Goal: Information Seeking & Learning: Find specific fact

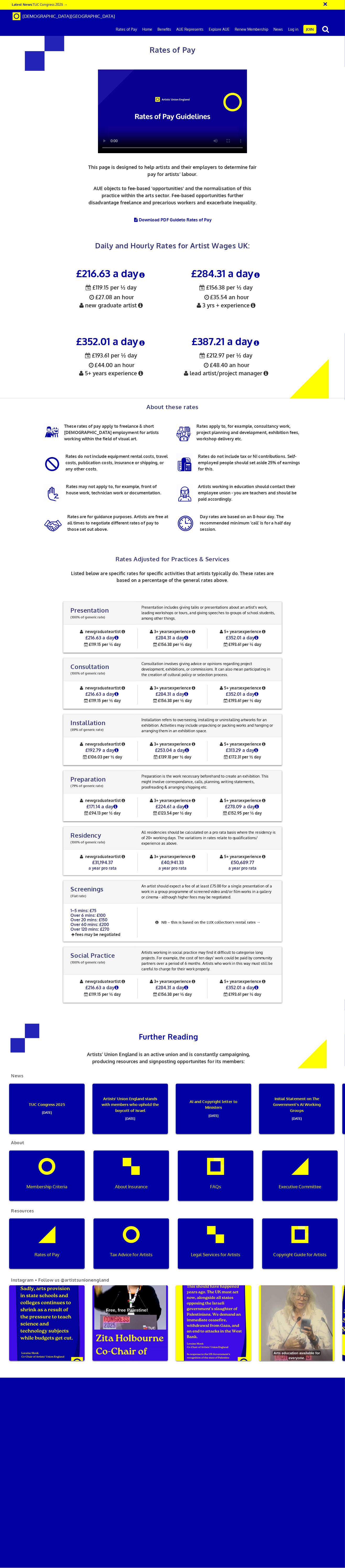
scroll to position [623, 0]
drag, startPoint x: 156, startPoint y: 70, endPoint x: 183, endPoint y: 71, distance: 27.0
click at [183, 691] on h4 "£284.31 a day" at bounding box center [173, 694] width 69 height 6
click at [301, 597] on div "Presentation (100% of generic rate) Presentation (100% of generic rate) Present…" at bounding box center [172, 802] width 328 height 411
drag, startPoint x: 148, startPoint y: 41, endPoint x: 189, endPoint y: 51, distance: 42.2
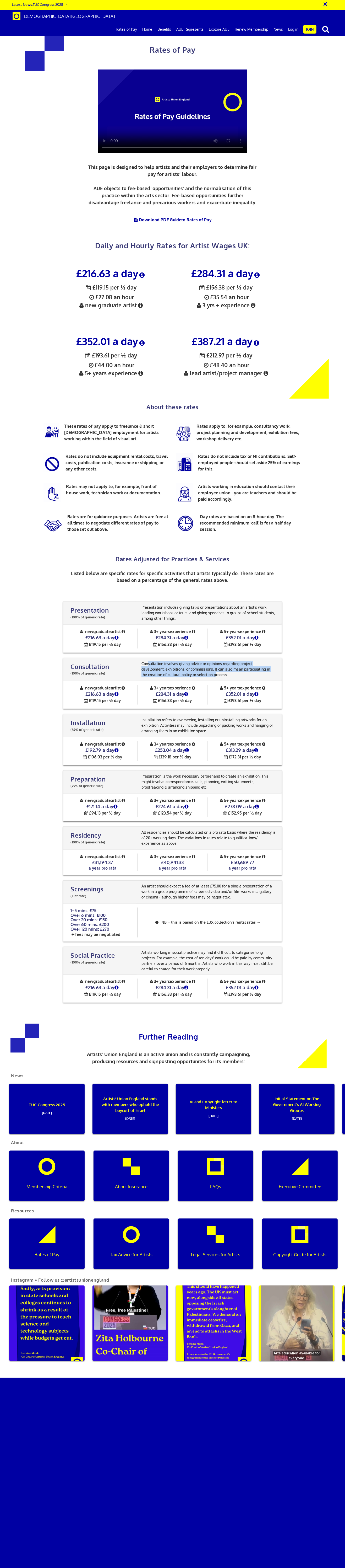
click at [189, 661] on p "Consultation involves giving advice or opinions regarding project development, …" at bounding box center [209, 669] width 138 height 16
click at [189, 661] on p "Consultation involves giving advice or opinions regarding project development, …" at bounding box center [209, 669] width 138 height 16
drag, startPoint x: 202, startPoint y: 51, endPoint x: 158, endPoint y: 40, distance: 45.4
click at [158, 661] on p "Consultation involves giving advice or opinions regarding project development, …" at bounding box center [209, 669] width 138 height 16
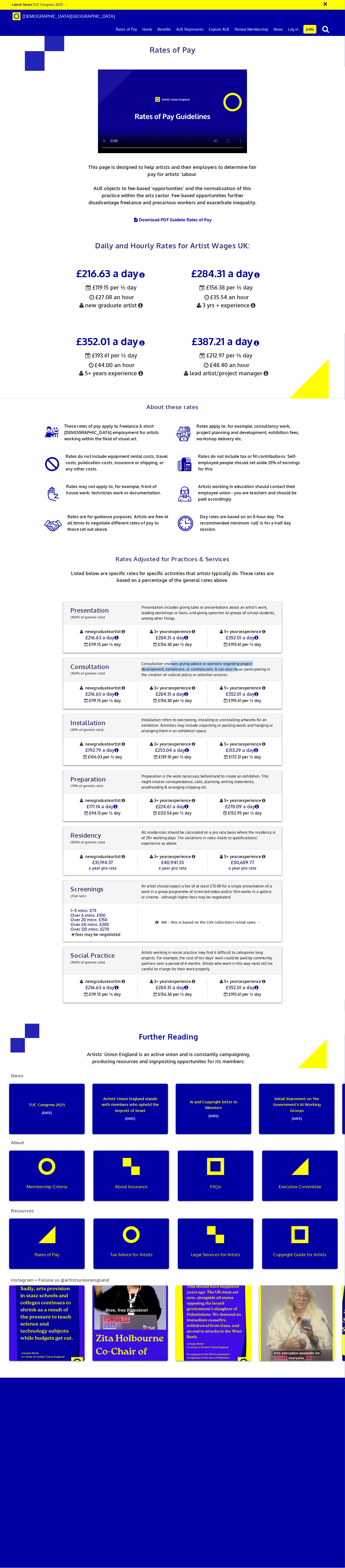
drag, startPoint x: 211, startPoint y: 47, endPoint x: 169, endPoint y: 40, distance: 42.6
click at [170, 661] on p "Consultation involves giving advice or opinions regarding project development, …" at bounding box center [209, 669] width 138 height 16
click at [169, 661] on p "Consultation involves giving advice or opinions regarding project development, …" at bounding box center [209, 669] width 138 height 16
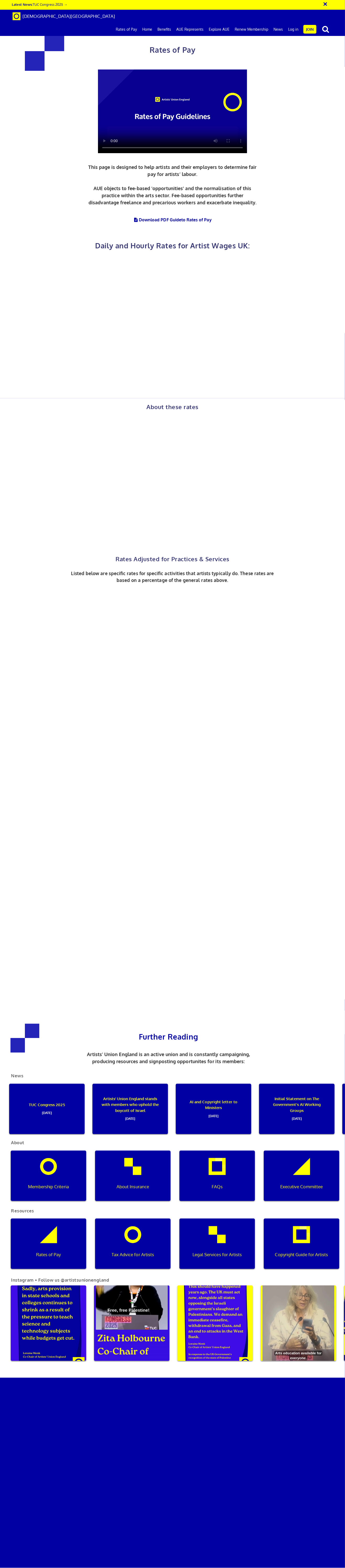
scroll to position [0, 2]
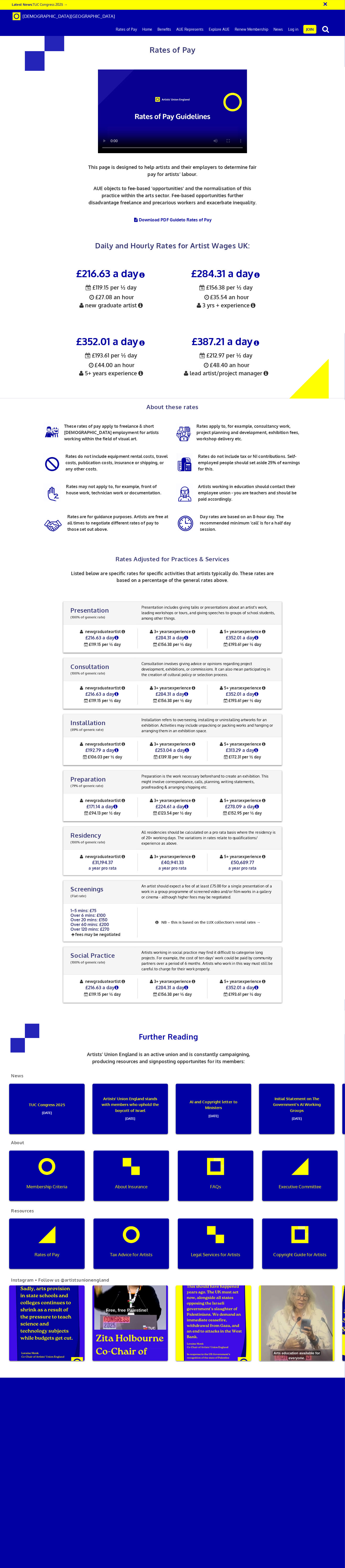
scroll to position [567, 0]
click at [299, 597] on div "Presentation (100% of generic rate) Presentation (100% of generic rate) Present…" at bounding box center [172, 802] width 328 height 411
